Goal: Task Accomplishment & Management: Manage account settings

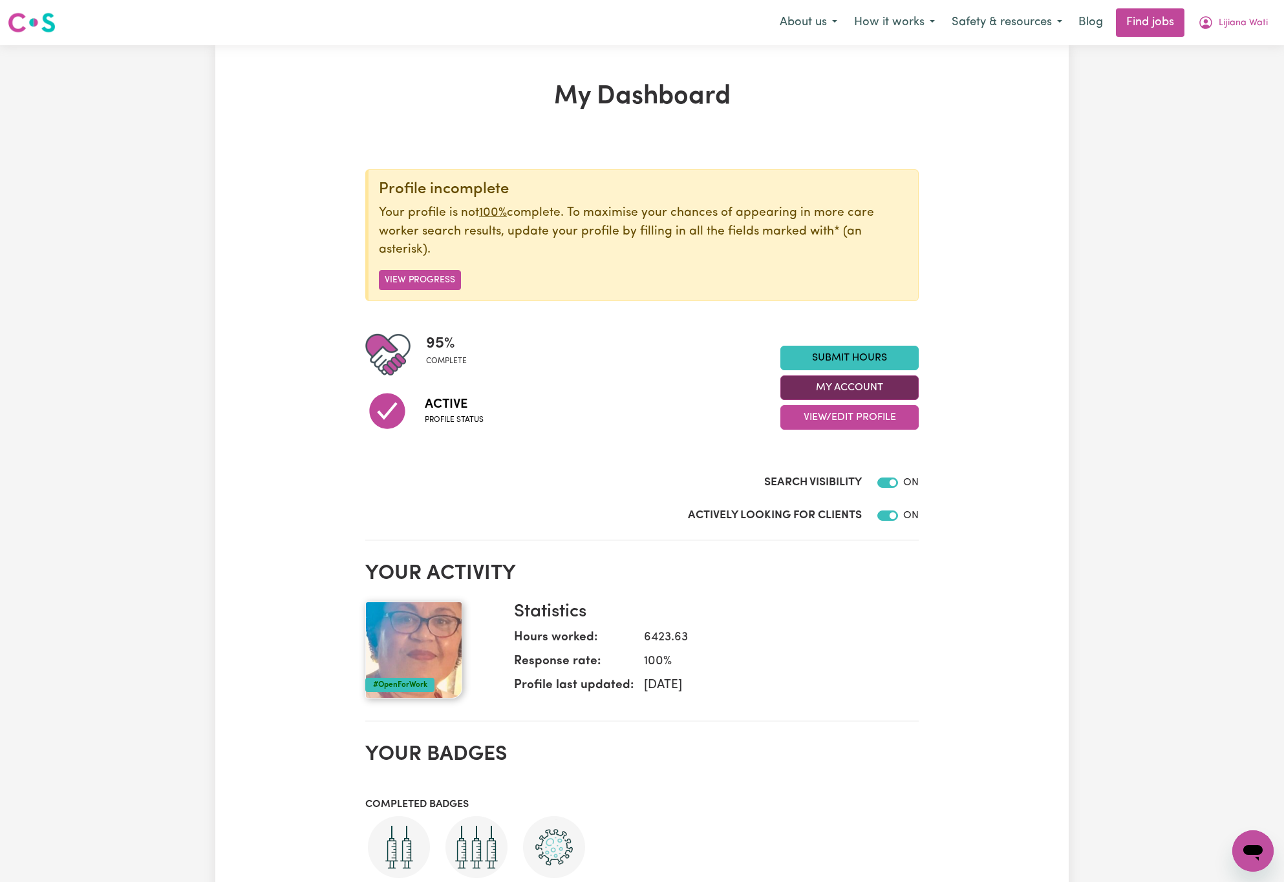
click at [906, 384] on button "My Account" at bounding box center [849, 388] width 138 height 25
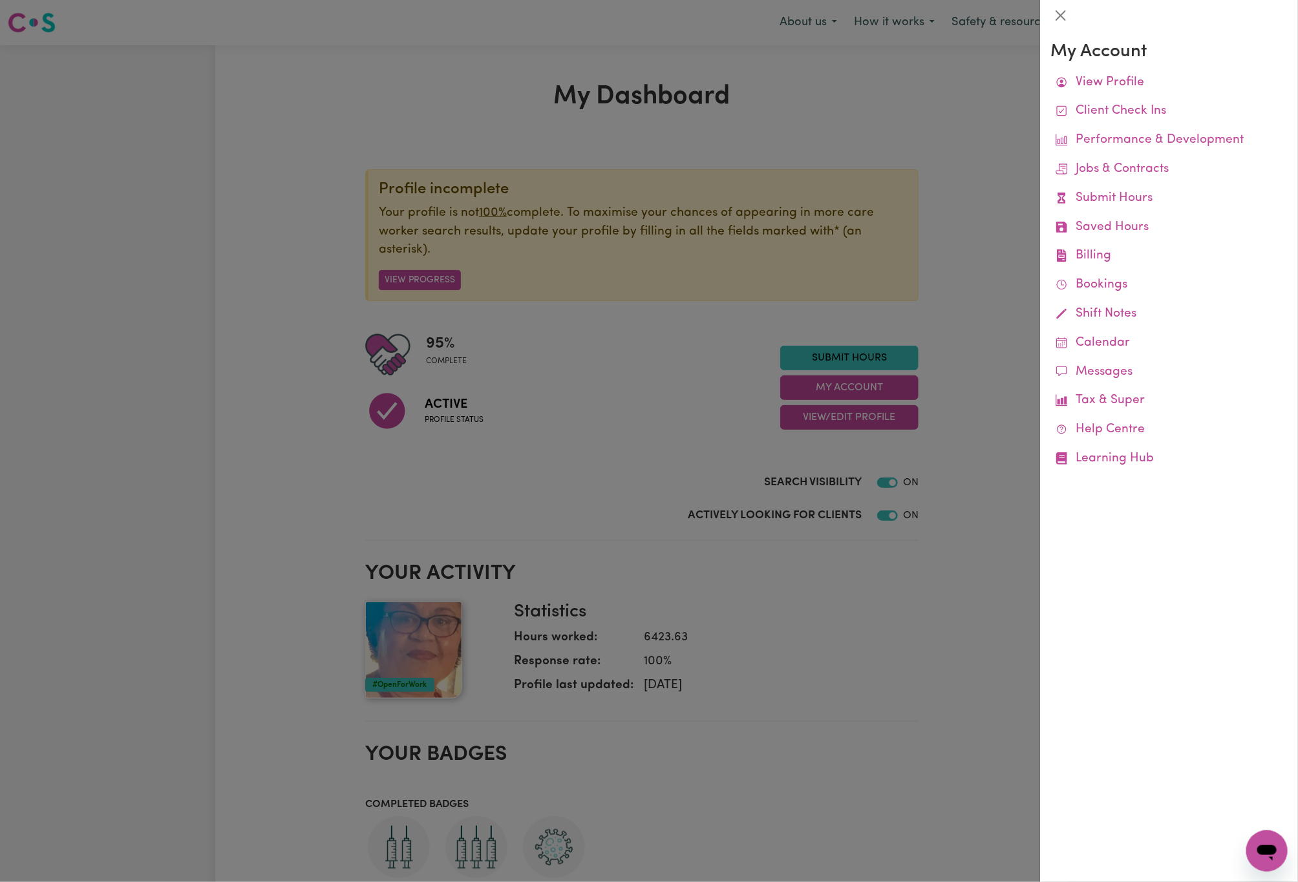
click at [0, 0] on link "Remittances" at bounding box center [0, 0] width 0 height 0
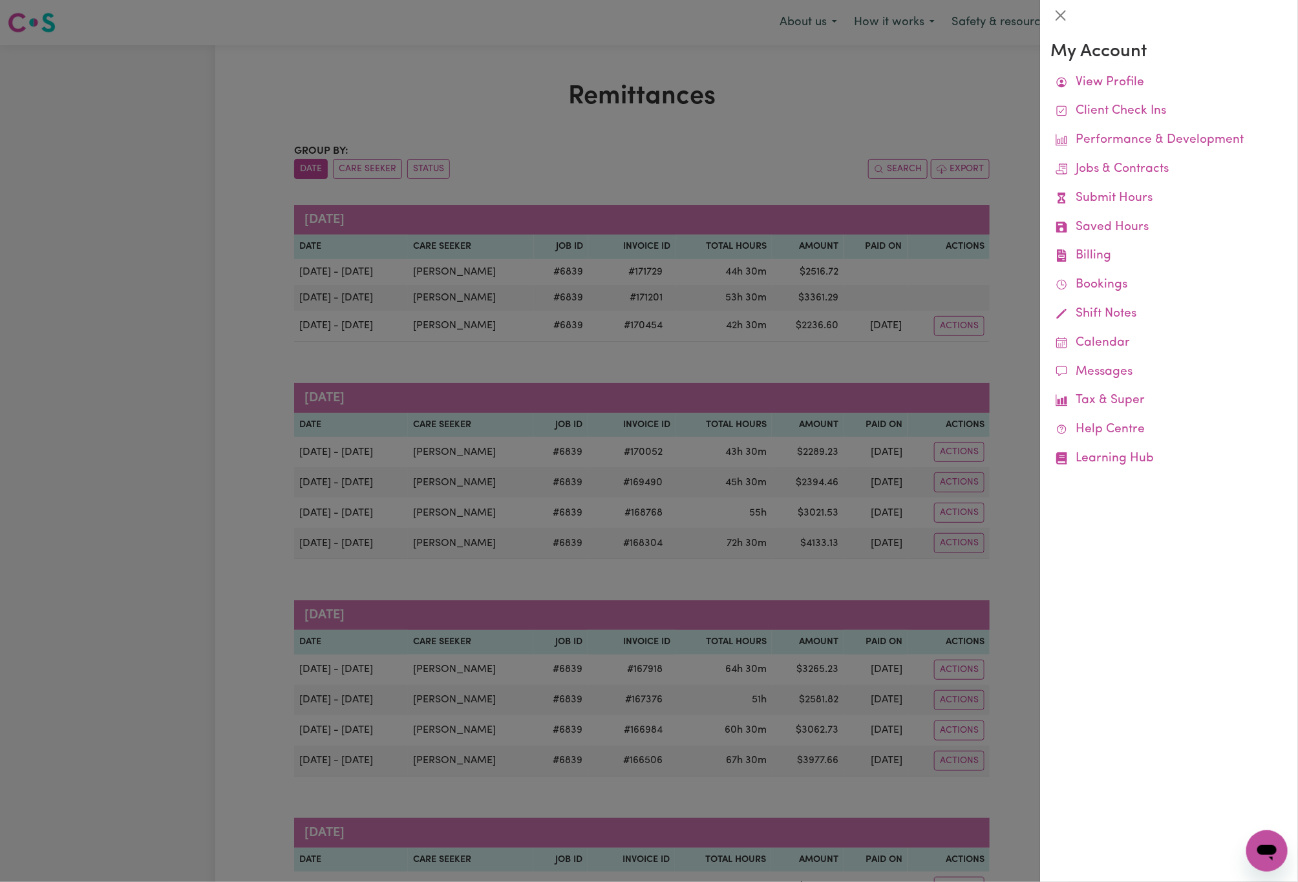
click at [211, 417] on div at bounding box center [649, 441] width 1298 height 882
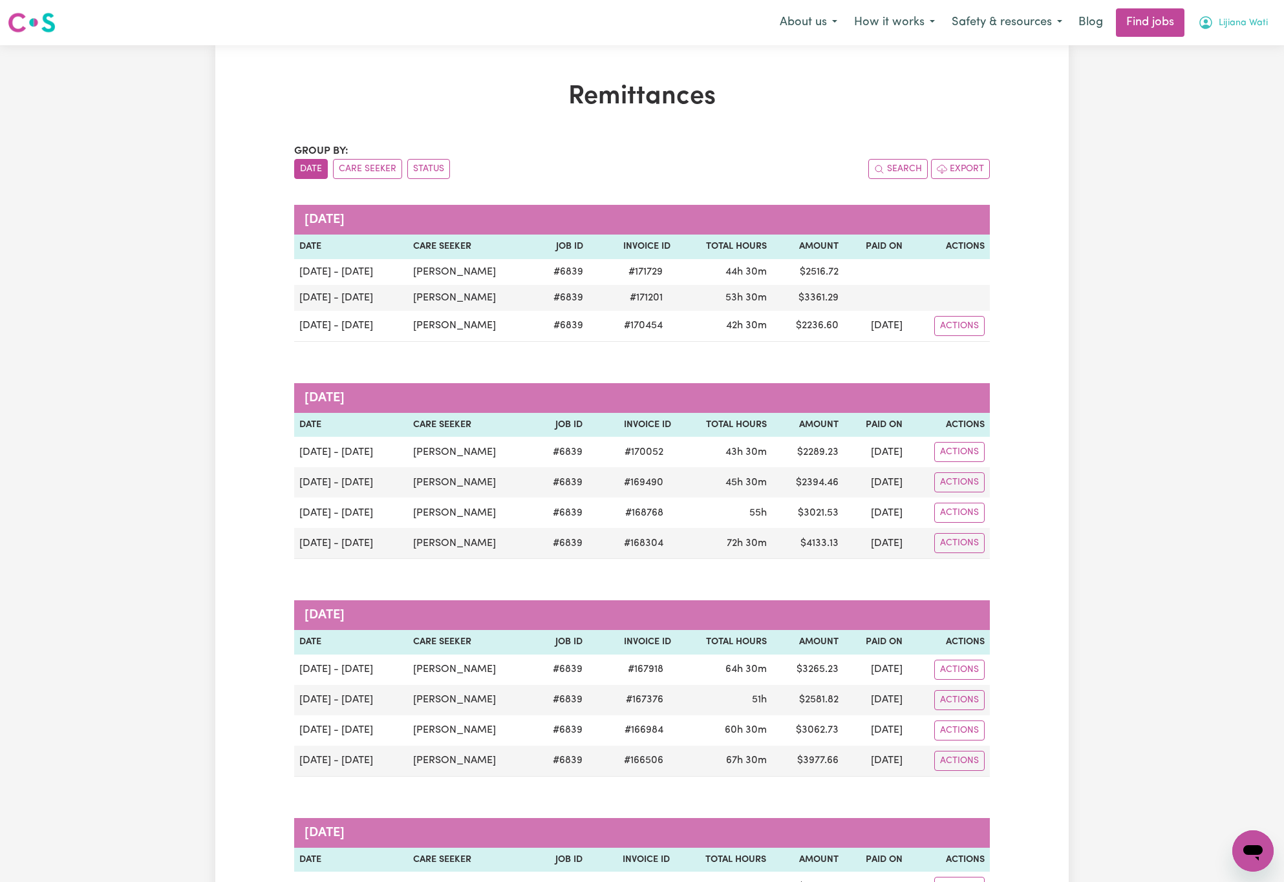
drag, startPoint x: 1210, startPoint y: 27, endPoint x: 1218, endPoint y: 21, distance: 9.7
click at [1212, 26] on icon "My Account" at bounding box center [1206, 23] width 16 height 16
click at [1229, 98] on link "Logout" at bounding box center [1224, 99] width 102 height 25
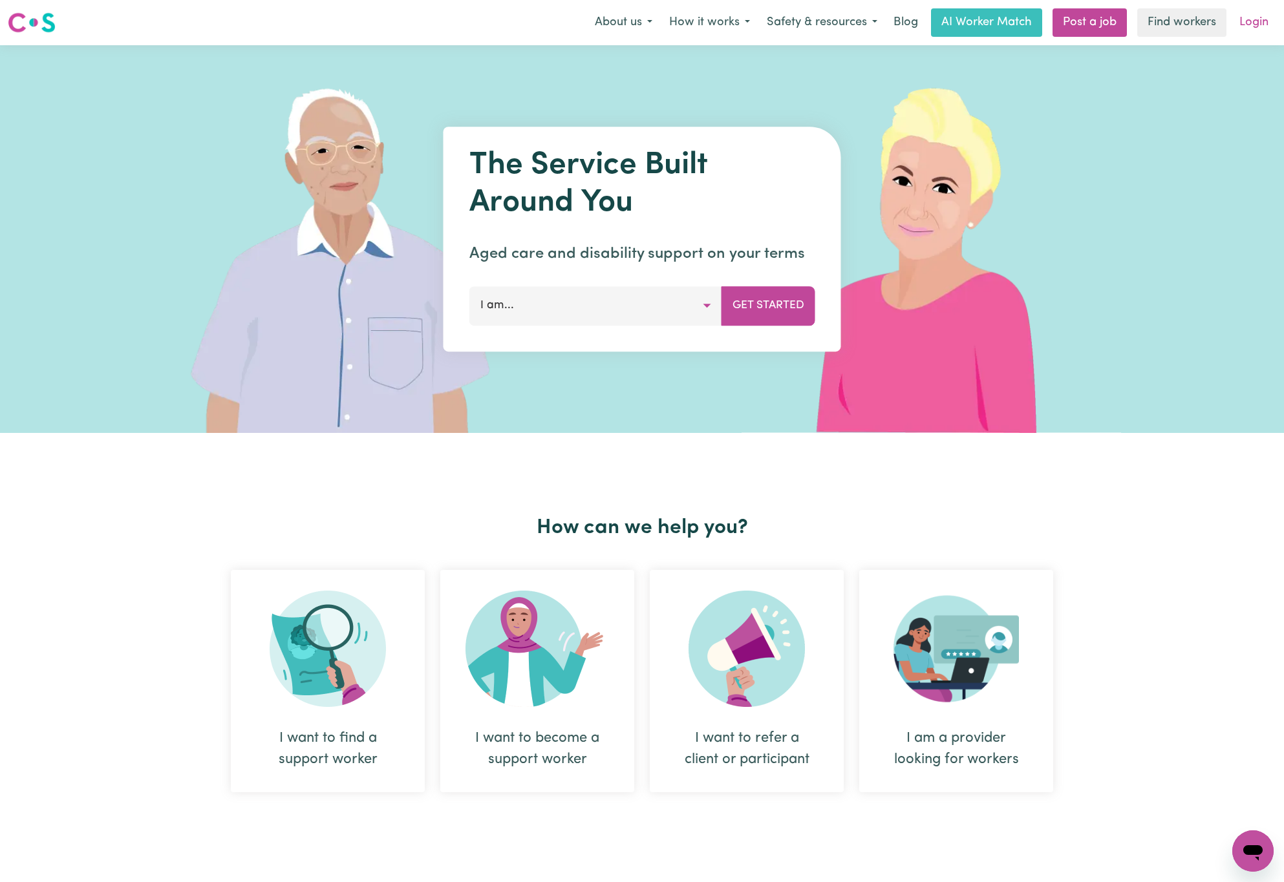
click at [1256, 14] on link "Login" at bounding box center [1253, 22] width 45 height 28
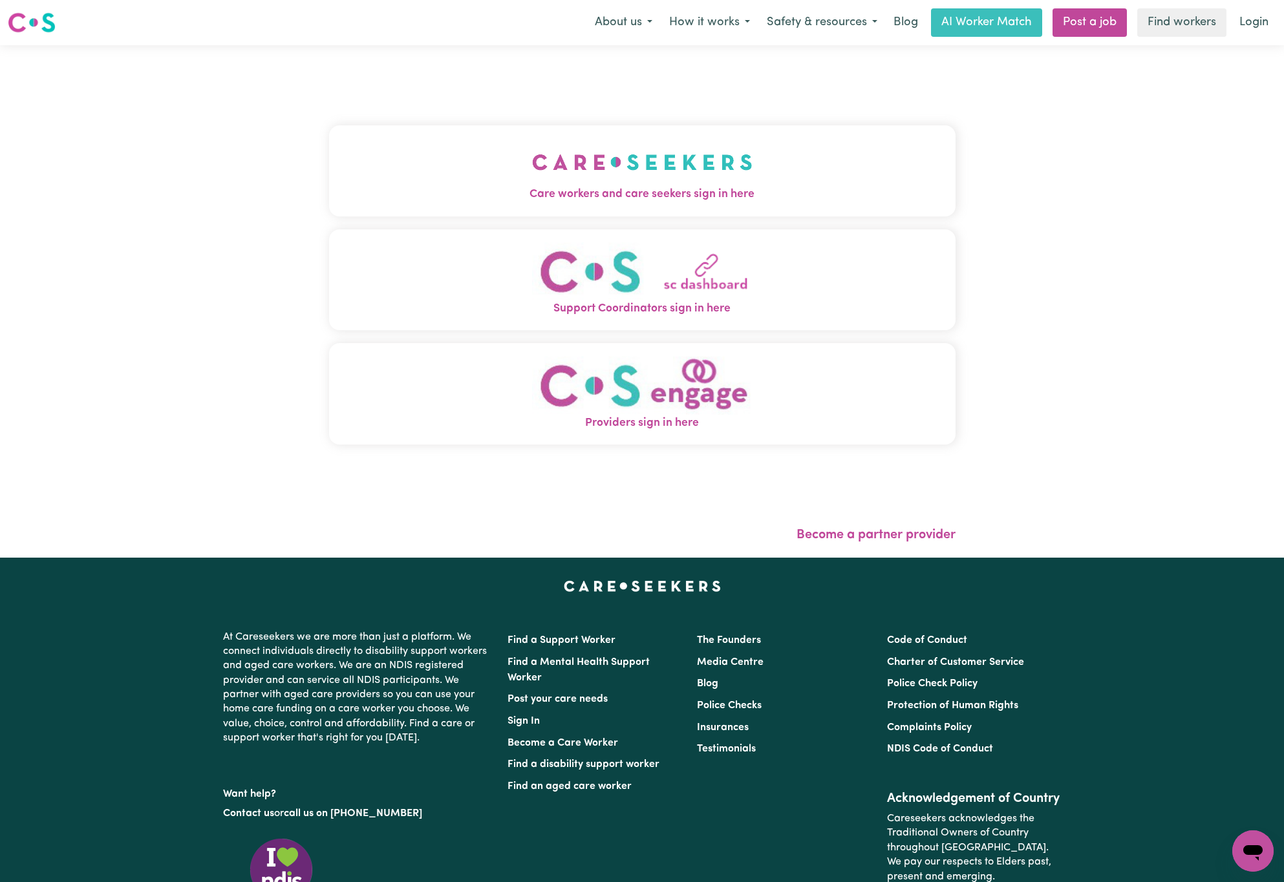
click at [337, 210] on button "Care workers and care seekers sign in here" at bounding box center [642, 170] width 626 height 90
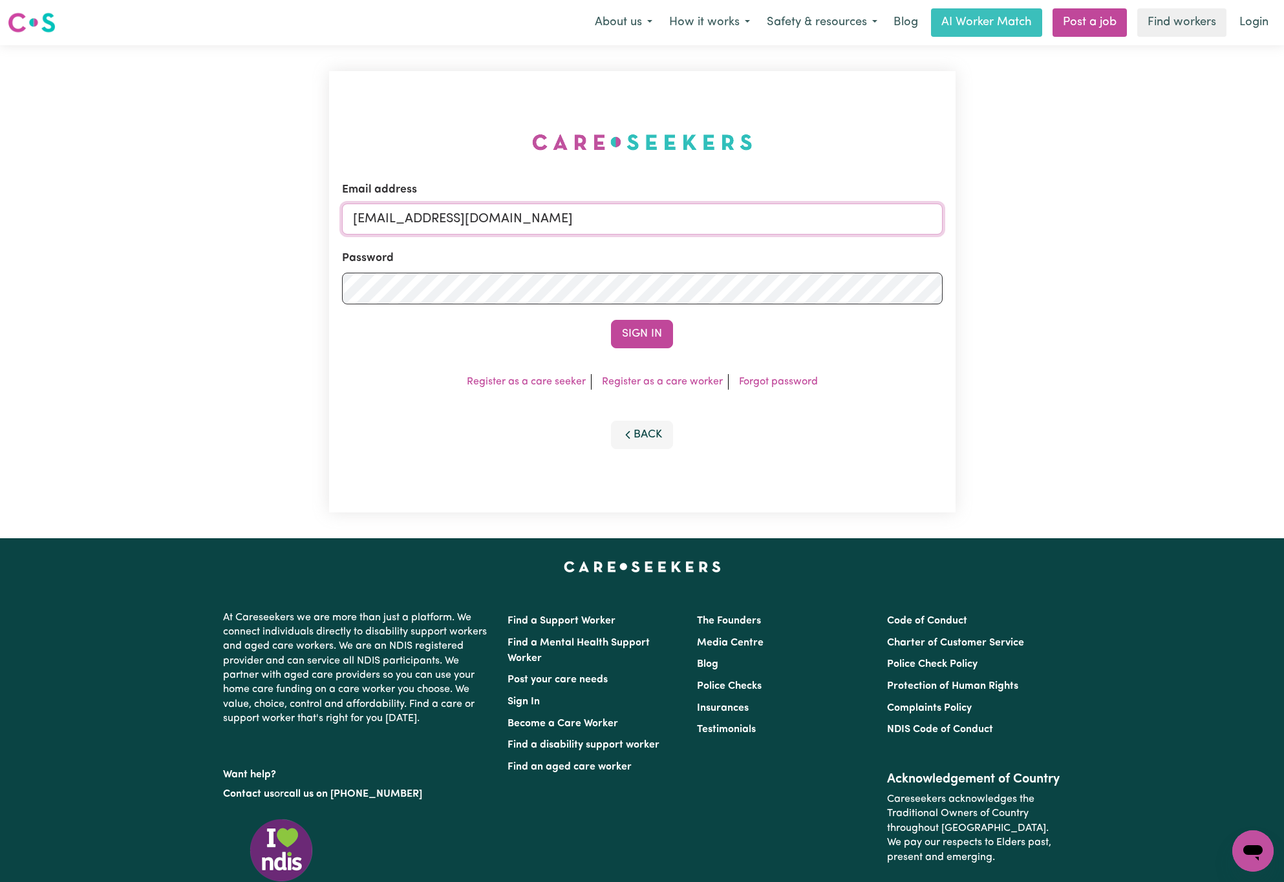
drag, startPoint x: 419, startPoint y: 215, endPoint x: 842, endPoint y: 233, distance: 422.4
click at [842, 233] on input "[EMAIL_ADDRESS][DOMAIN_NAME]" at bounding box center [642, 219] width 600 height 31
paste input "[EMAIL_ADDRESS][DOMAIN_NAME]"
type input "superuser~[EMAIL_ADDRESS][DOMAIN_NAME]"
click at [611, 320] on button "Sign In" at bounding box center [642, 334] width 62 height 28
